Goal: Task Accomplishment & Management: Manage account settings

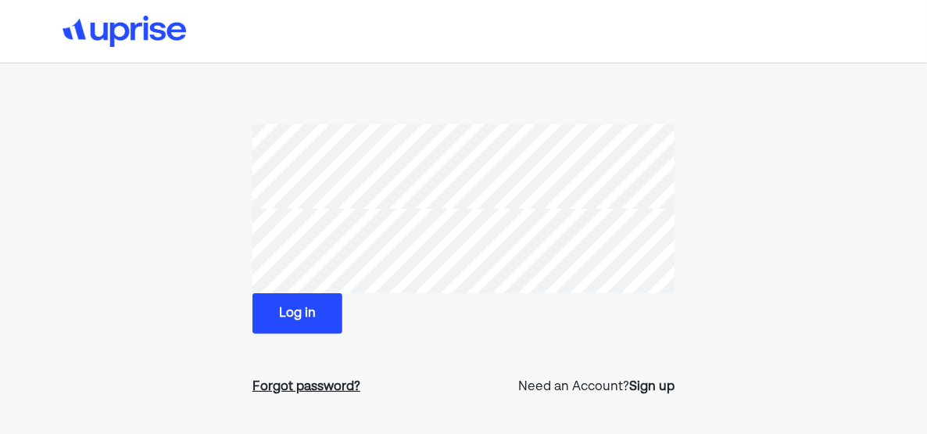
click at [307, 381] on div "Forgot password?" at bounding box center [306, 386] width 108 height 19
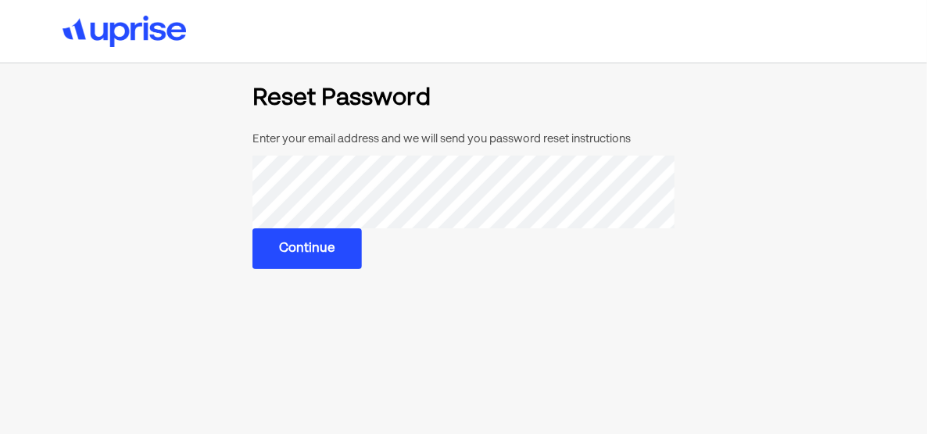
click at [305, 249] on button "Continue" at bounding box center [306, 248] width 109 height 41
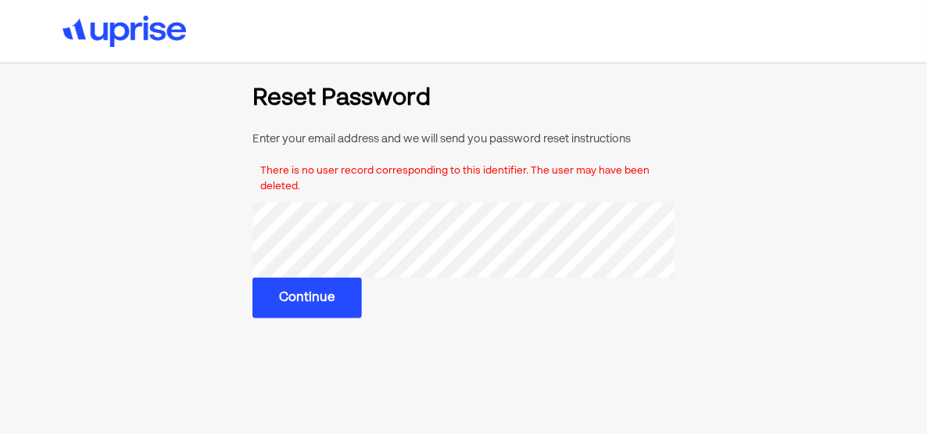
click at [220, 237] on section "Reset Password Enter your email address and we will send you password reset ins…" at bounding box center [463, 202] width 611 height 231
click at [322, 302] on button "Continue" at bounding box center [306, 295] width 109 height 41
click at [318, 296] on button "Continue" at bounding box center [306, 295] width 109 height 41
click at [302, 303] on button "Continue" at bounding box center [306, 295] width 109 height 41
click at [252, 245] on section "Reset Password Enter your email address and we will send you password reset ins…" at bounding box center [463, 202] width 611 height 231
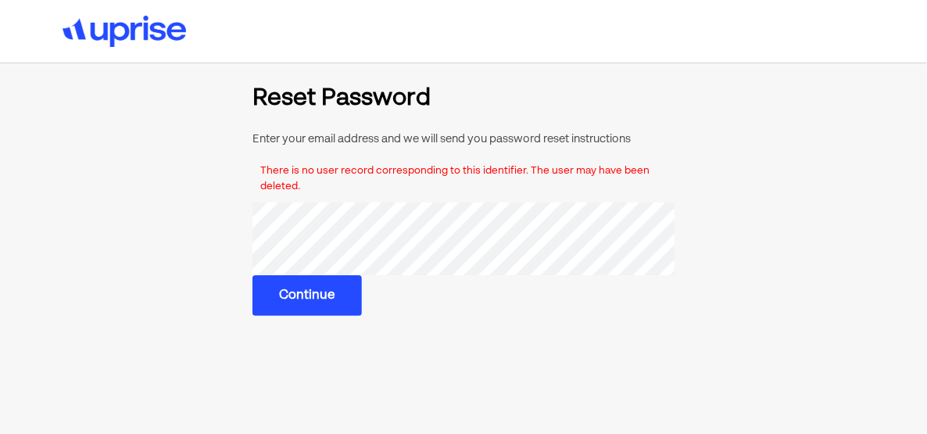
click at [296, 298] on button "Continue" at bounding box center [306, 295] width 109 height 41
